Goal: Task Accomplishment & Management: Manage account settings

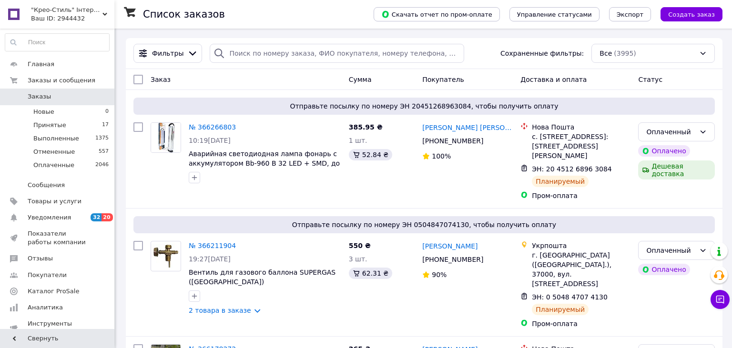
click at [102, 12] on span ""Крео-Стиль" Інтернет-магазин опалювального,економно-кліматичного обладнання та…" at bounding box center [66, 10] width 71 height 9
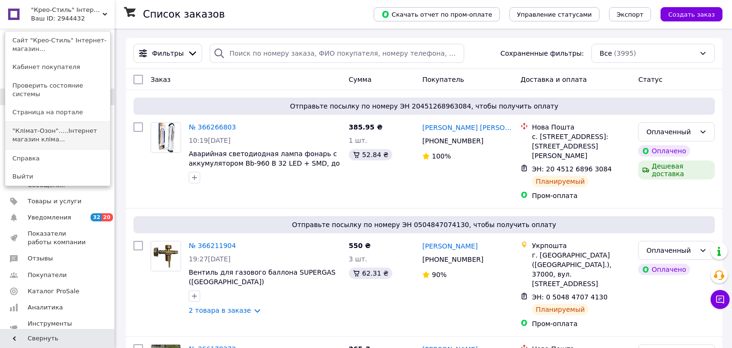
click at [74, 127] on link ""Клімат-Озон".....Інтернет магазин кліма..." at bounding box center [57, 135] width 105 height 27
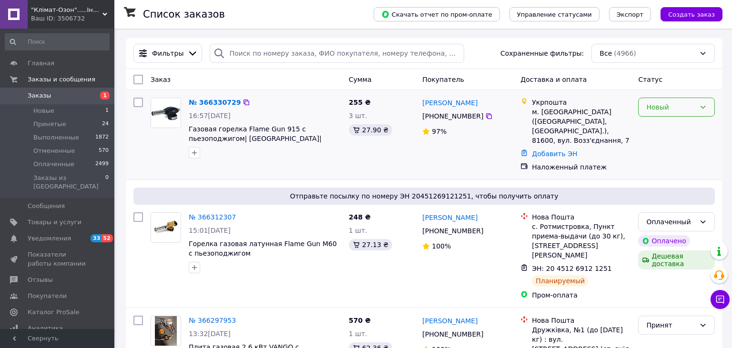
click at [682, 108] on div "Новый" at bounding box center [670, 107] width 49 height 10
click at [654, 130] on li "Принят" at bounding box center [676, 128] width 76 height 17
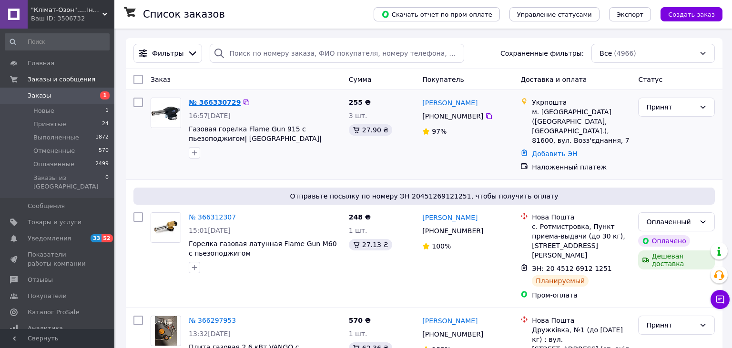
click at [215, 104] on link "№ 366330729" at bounding box center [215, 103] width 52 height 8
click at [101, 12] on span ""Клімат-Озон".....Інтернет магазин кліматичного обладнання" at bounding box center [66, 10] width 71 height 9
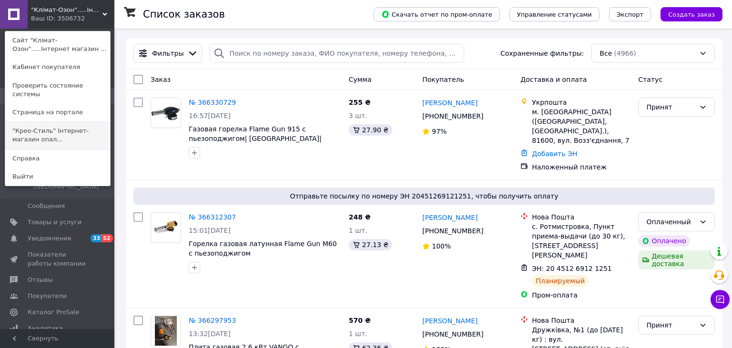
click at [56, 126] on link ""Крео-Стиль" Інтернет-магазин опал..." at bounding box center [57, 135] width 105 height 27
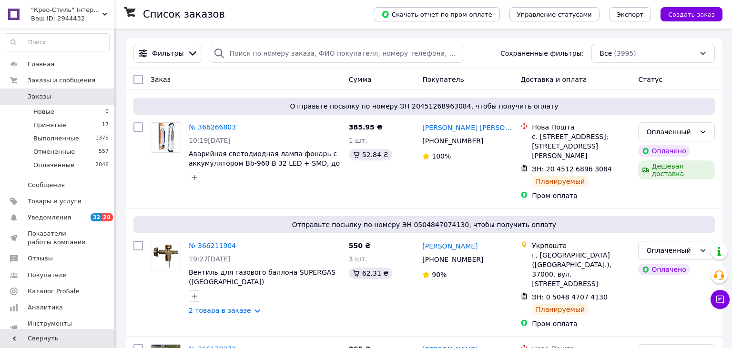
click at [104, 14] on use at bounding box center [104, 14] width 5 height 3
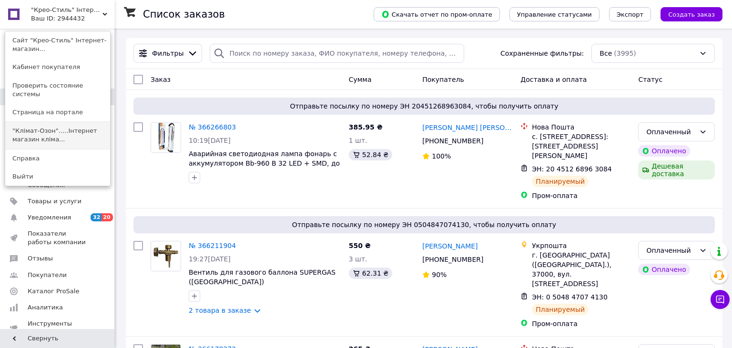
click at [72, 123] on link ""Клімат-Озон".....Інтернет магазин кліма..." at bounding box center [57, 135] width 105 height 27
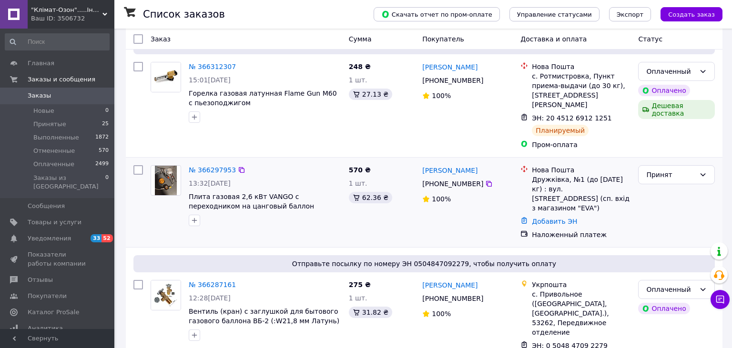
scroll to position [201, 0]
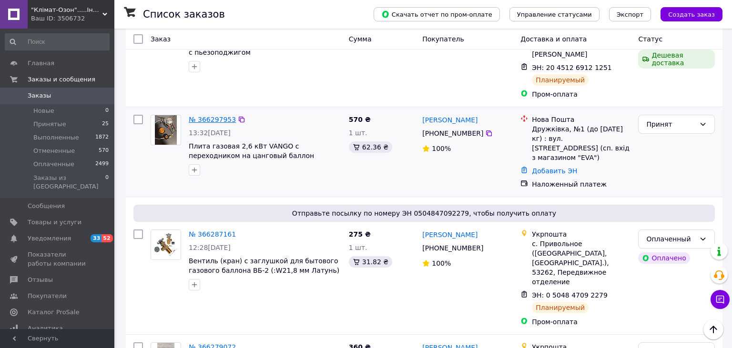
click at [205, 116] on link "№ 366297953" at bounding box center [212, 120] width 47 height 8
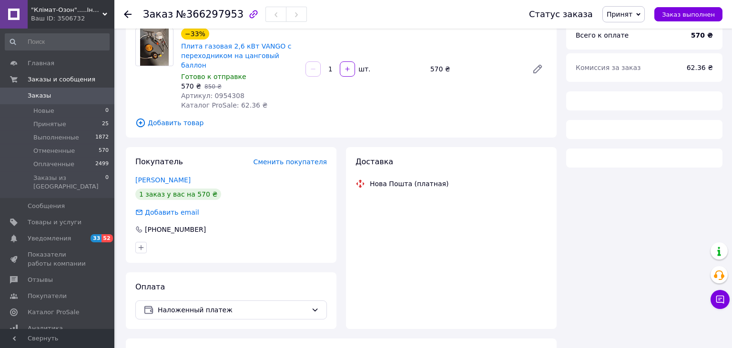
scroll to position [88, 0]
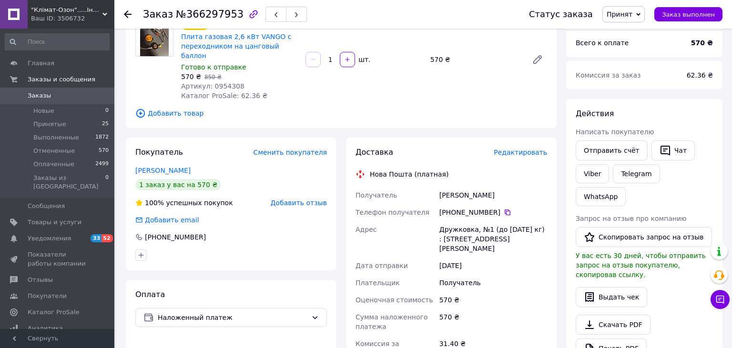
click at [505, 149] on span "Редактировать" at bounding box center [519, 153] width 53 height 8
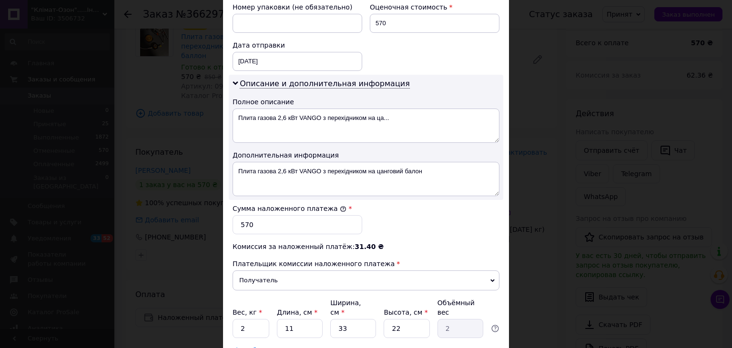
scroll to position [482, 0]
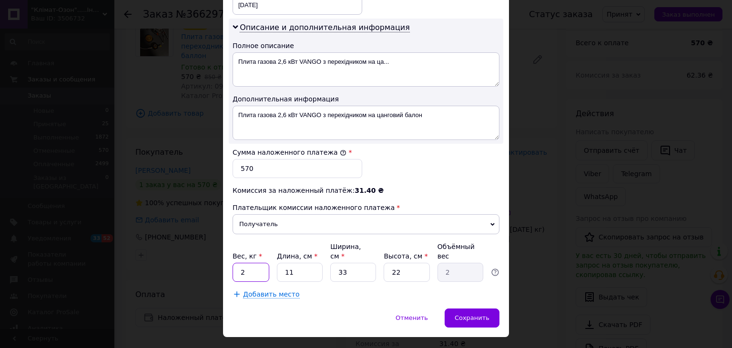
click at [262, 263] on input "2" at bounding box center [250, 272] width 37 height 19
type input "0.5"
click at [360, 263] on input "33" at bounding box center [353, 272] width 46 height 19
type input "3"
type input "0.18"
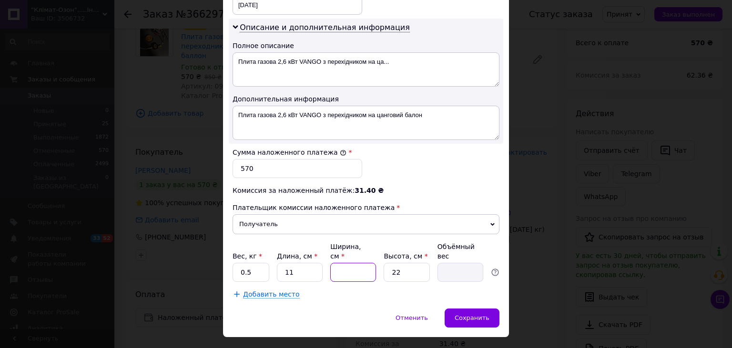
type input "1"
type input "0.1"
type input "10"
type input "0.61"
type input "10"
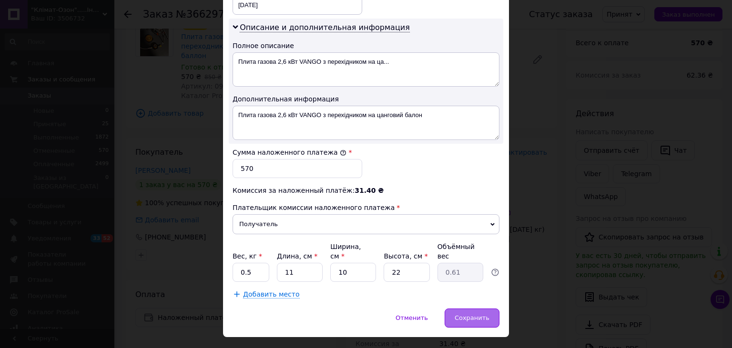
click at [480, 314] on span "Сохранить" at bounding box center [471, 317] width 35 height 7
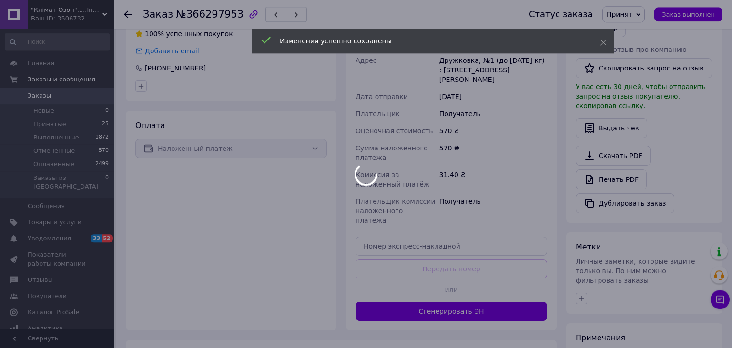
scroll to position [289, 0]
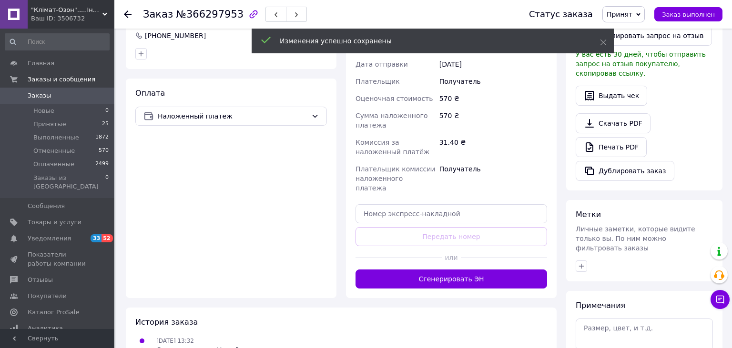
drag, startPoint x: 438, startPoint y: 254, endPoint x: 442, endPoint y: 250, distance: 6.4
click at [439, 270] on button "Сгенерировать ЭН" at bounding box center [450, 279] width 191 height 19
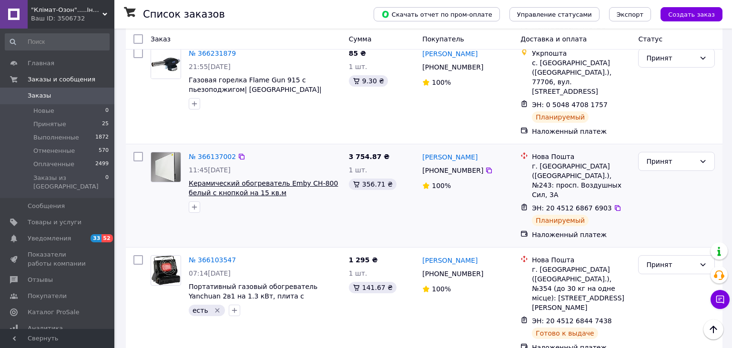
scroll to position [1006, 0]
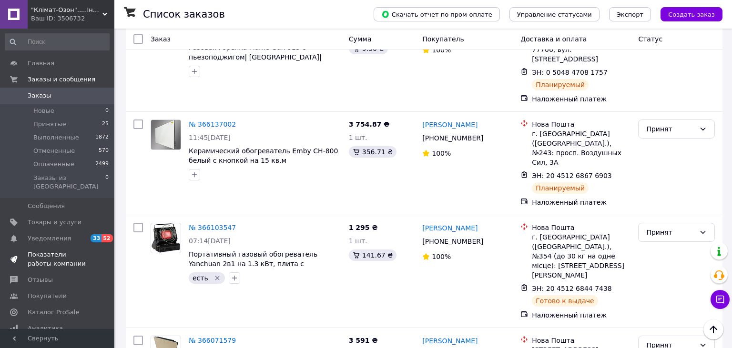
click at [52, 251] on span "Показатели работы компании" at bounding box center [58, 259] width 60 height 17
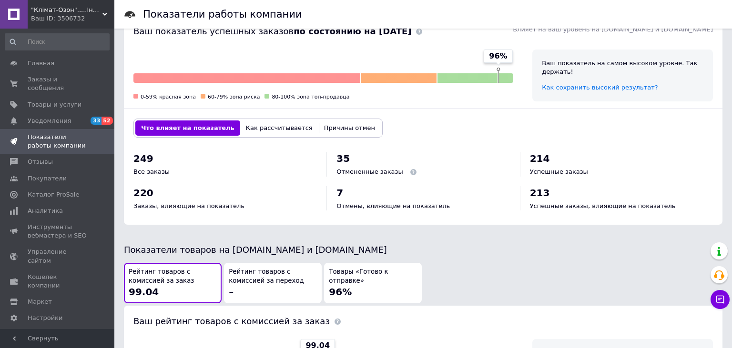
scroll to position [495, 0]
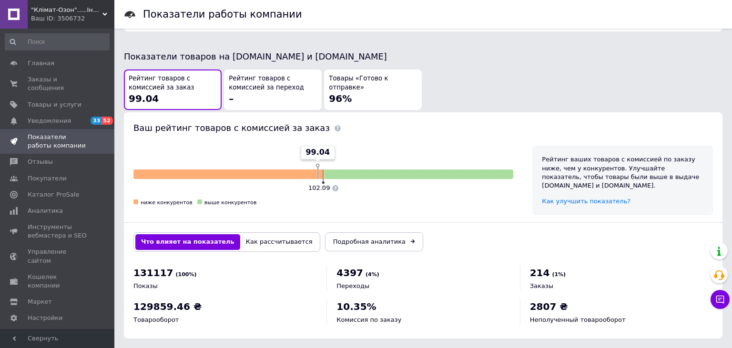
click at [106, 18] on div "Ваш ID: 3506732" at bounding box center [72, 18] width 83 height 9
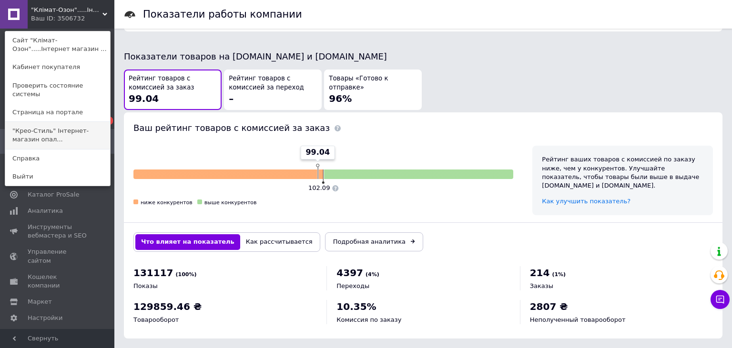
click at [84, 128] on link ""Крео-Стиль" Інтернет-магазин опал..." at bounding box center [57, 135] width 105 height 27
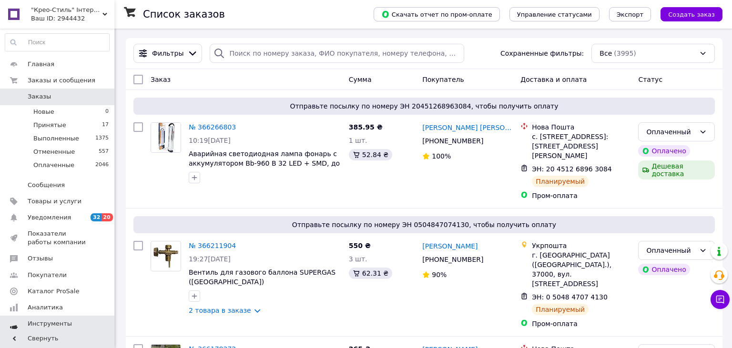
click at [64, 237] on span "Показатели работы компании" at bounding box center [58, 238] width 60 height 17
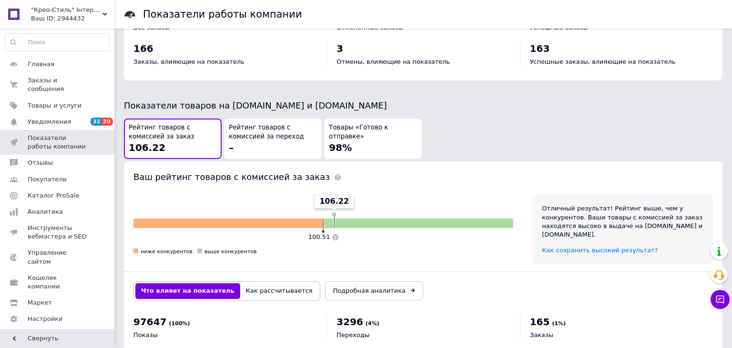
scroll to position [495, 0]
